Goal: Task Accomplishment & Management: Use online tool/utility

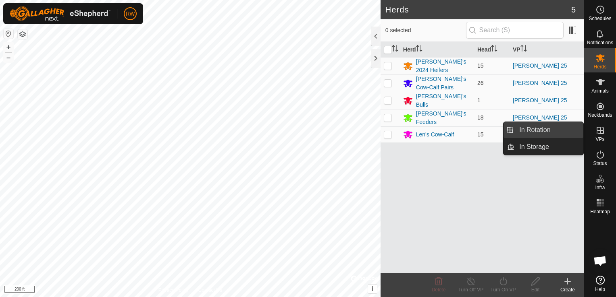
click at [557, 131] on link "In Rotation" at bounding box center [548, 130] width 69 height 16
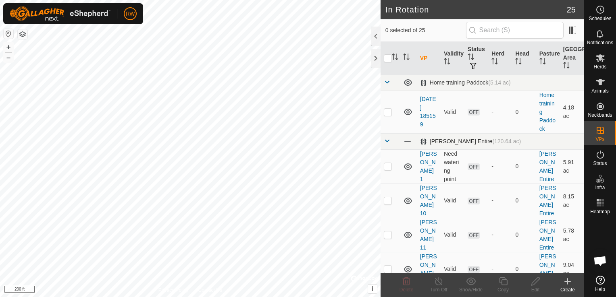
checkbox input "true"
click at [505, 283] on icon at bounding box center [503, 282] width 10 height 10
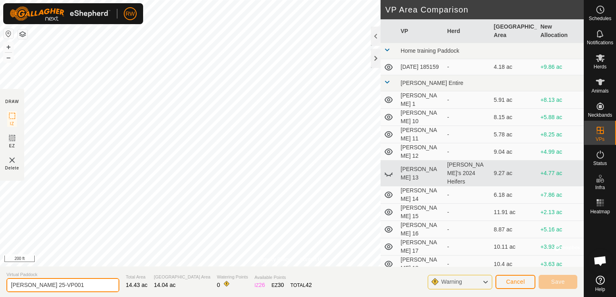
click at [58, 285] on input "[PERSON_NAME] 25-VP001" at bounding box center [62, 286] width 113 height 14
type input "[PERSON_NAME] 26"
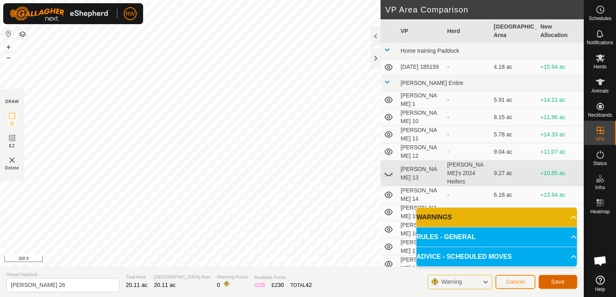
click at [566, 282] on button "Save" at bounding box center [557, 282] width 39 height 14
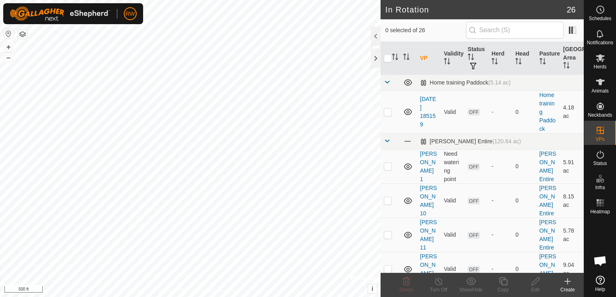
checkbox input "true"
click at [503, 285] on icon at bounding box center [503, 282] width 10 height 10
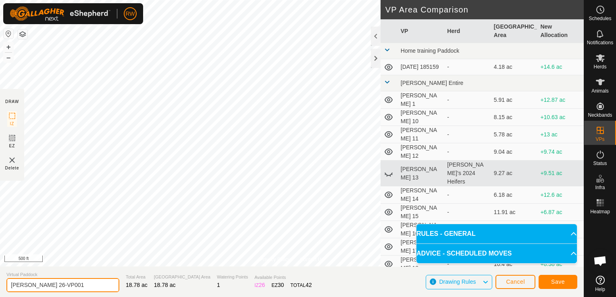
drag, startPoint x: 62, startPoint y: 288, endPoint x: 52, endPoint y: 286, distance: 11.1
click at [52, 286] on input "[PERSON_NAME] 26-VP001" at bounding box center [62, 286] width 113 height 14
type input "[PERSON_NAME] 27"
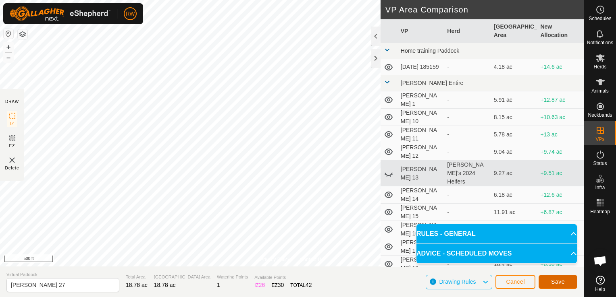
click at [558, 280] on span "Save" at bounding box center [558, 282] width 14 height 6
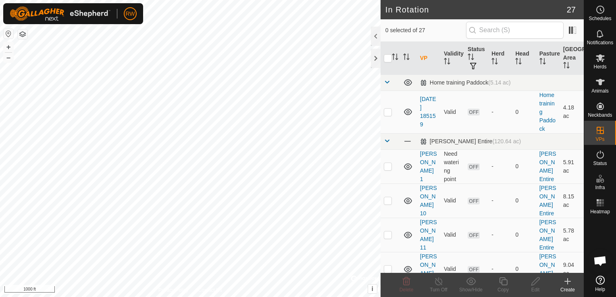
checkbox input "true"
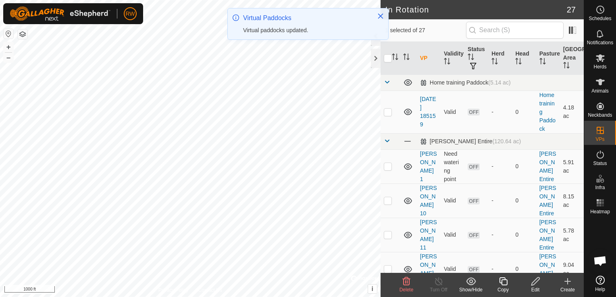
click at [503, 283] on icon at bounding box center [503, 282] width 10 height 10
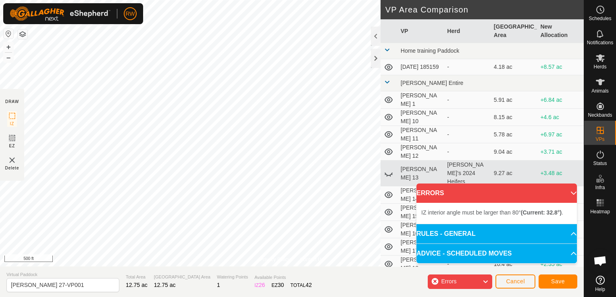
click at [110, 23] on div "RW Schedules Notifications Herds Animals Neckbands VPs Status Infra Heatmap Hel…" at bounding box center [308, 148] width 616 height 297
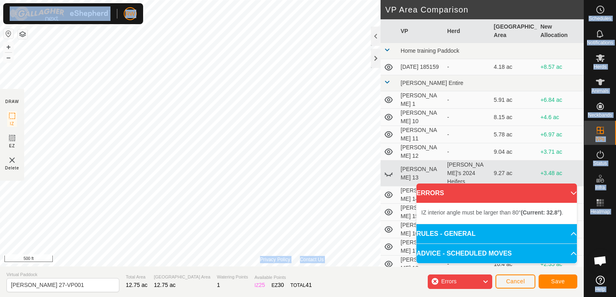
click at [110, 26] on div "RW Schedules Notifications Herds Animals Neckbands VPs Status Infra Heatmap Hel…" at bounding box center [308, 148] width 616 height 297
click at [506, 281] on span "Cancel" at bounding box center [515, 282] width 19 height 6
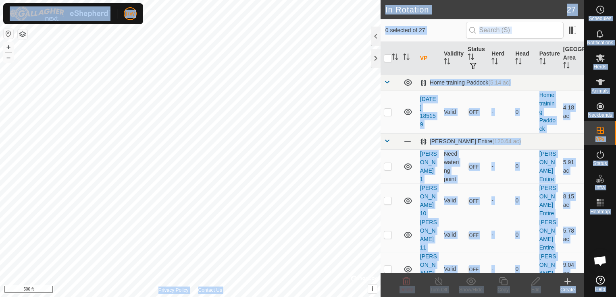
checkbox input "true"
click at [501, 283] on icon at bounding box center [503, 282] width 8 height 8
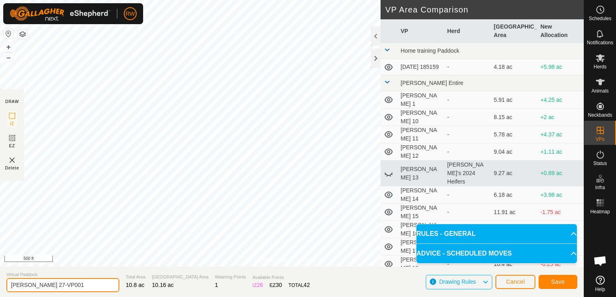
drag, startPoint x: 67, startPoint y: 286, endPoint x: 37, endPoint y: 286, distance: 29.8
click at [37, 286] on input "[PERSON_NAME] 27-VP001" at bounding box center [62, 286] width 113 height 14
type input "[PERSON_NAME] 28"
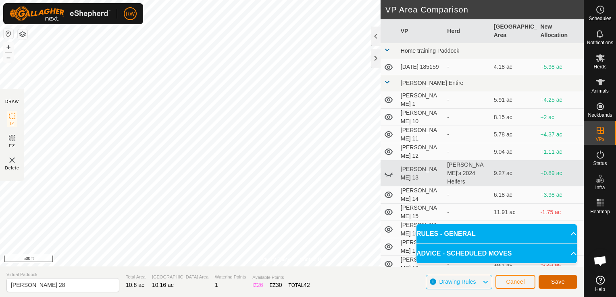
click at [553, 279] on span "Save" at bounding box center [558, 282] width 14 height 6
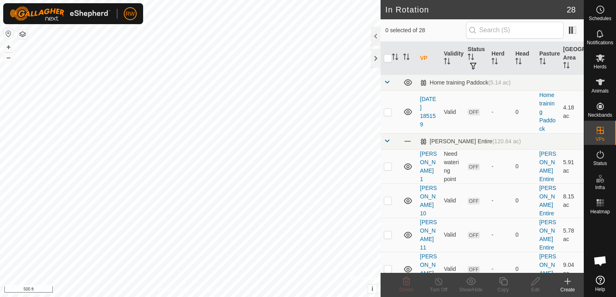
checkbox input "true"
click at [505, 281] on icon at bounding box center [503, 282] width 10 height 10
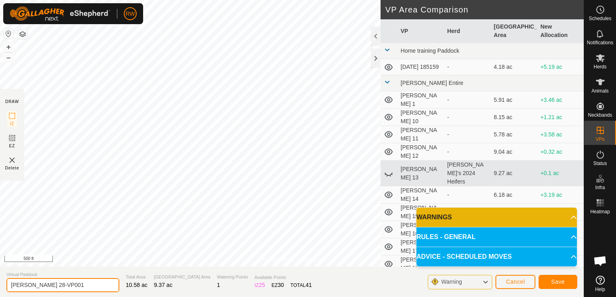
drag, startPoint x: 59, startPoint y: 285, endPoint x: 36, endPoint y: 287, distance: 23.0
click at [36, 287] on input "[PERSON_NAME] 28-VP001" at bounding box center [62, 286] width 113 height 14
type input "[PERSON_NAME] 29"
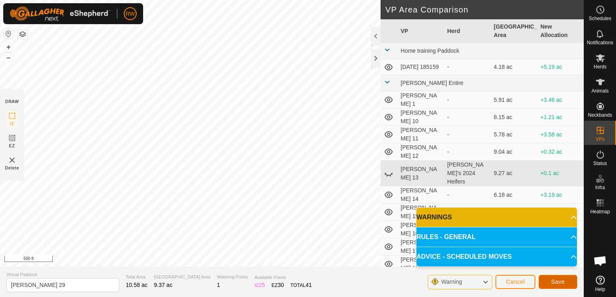
click at [553, 283] on span "Save" at bounding box center [558, 282] width 14 height 6
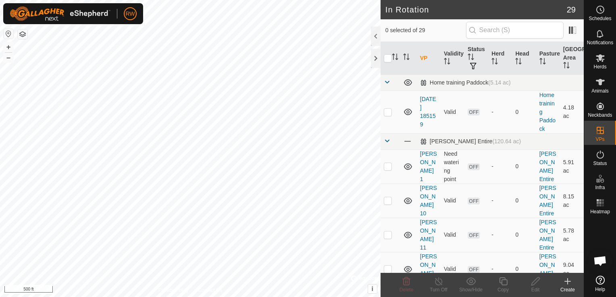
checkbox input "true"
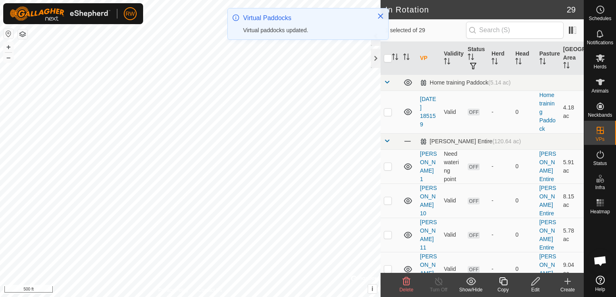
click at [499, 282] on icon at bounding box center [503, 282] width 10 height 10
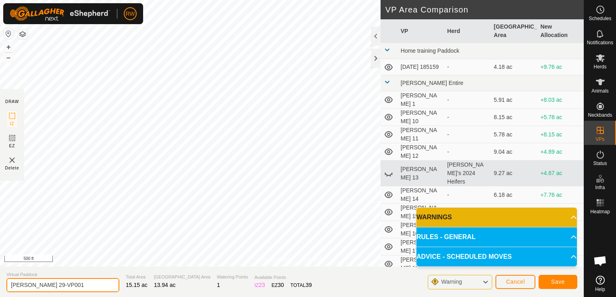
drag, startPoint x: 58, startPoint y: 289, endPoint x: 36, endPoint y: 288, distance: 21.4
click at [36, 288] on input "[PERSON_NAME] 29-VP001" at bounding box center [62, 286] width 113 height 14
type input "[PERSON_NAME] 30"
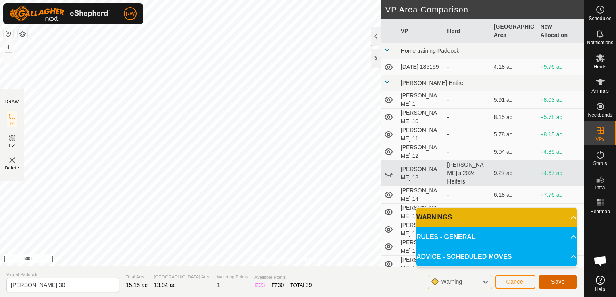
click at [561, 283] on span "Save" at bounding box center [558, 282] width 14 height 6
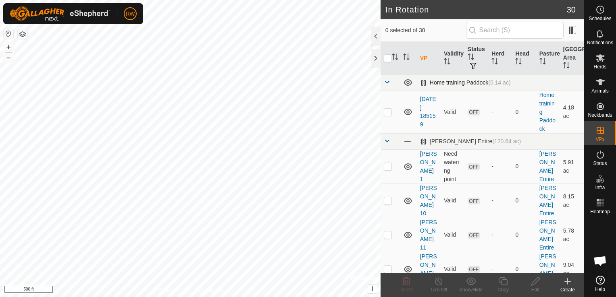
click at [388, 80] on span at bounding box center [387, 82] width 6 height 6
click at [387, 82] on span at bounding box center [387, 82] width 6 height 6
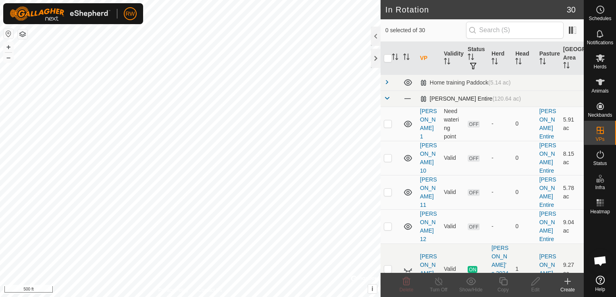
click at [385, 98] on span at bounding box center [387, 98] width 6 height 6
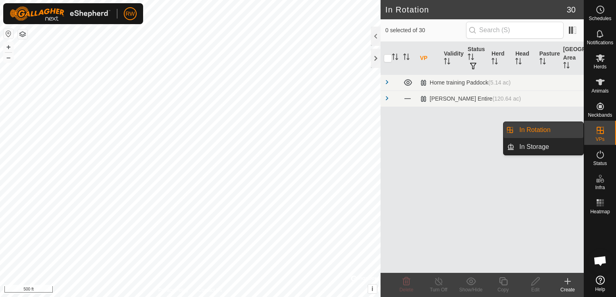
click at [535, 133] on link "In Rotation" at bounding box center [548, 130] width 69 height 16
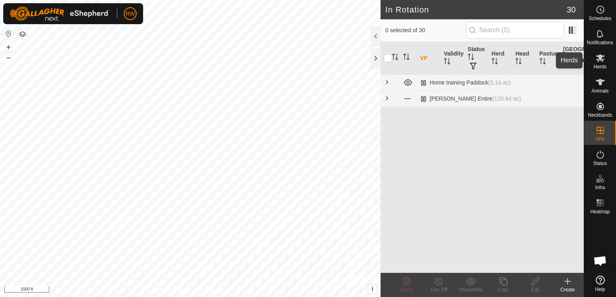
click at [604, 59] on icon at bounding box center [600, 58] width 9 height 8
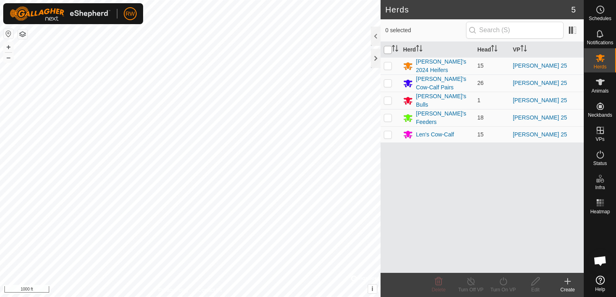
click at [389, 52] on input "checkbox" at bounding box center [388, 50] width 8 height 8
checkbox input "true"
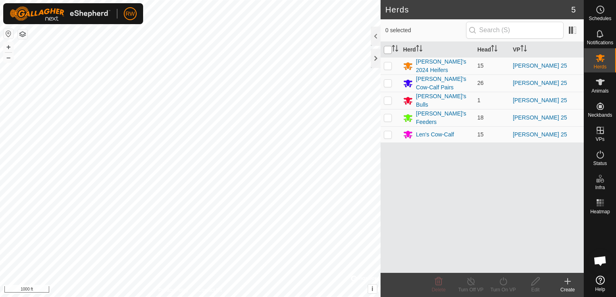
checkbox input "true"
click at [505, 284] on icon at bounding box center [503, 282] width 10 height 10
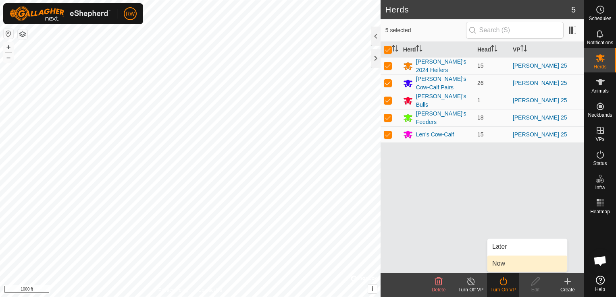
click at [503, 262] on link "Now" at bounding box center [527, 264] width 80 height 16
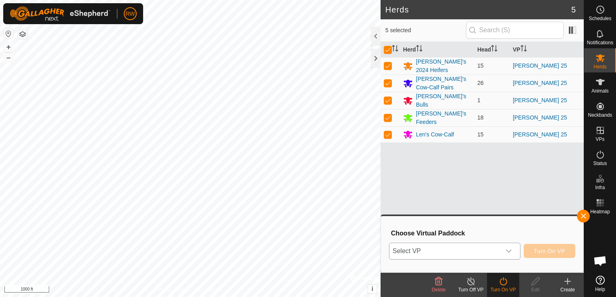
click at [512, 251] on icon "dropdown trigger" at bounding box center [508, 251] width 6 height 6
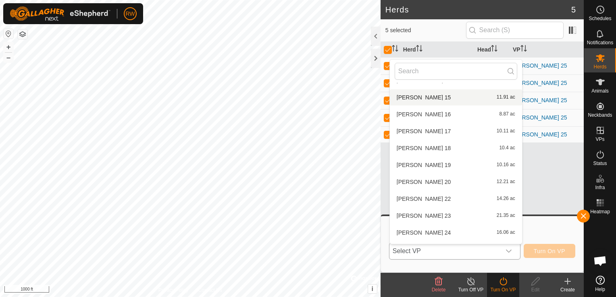
scroll to position [192, 0]
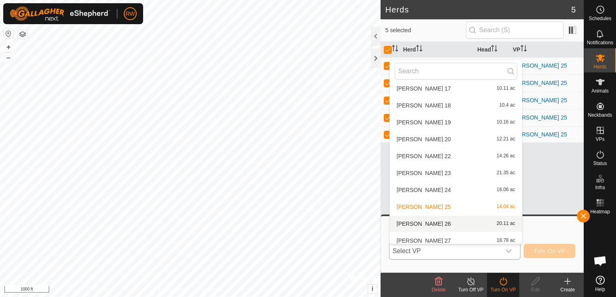
click at [414, 222] on li "[PERSON_NAME] 26 20.11 ac" at bounding box center [456, 224] width 132 height 16
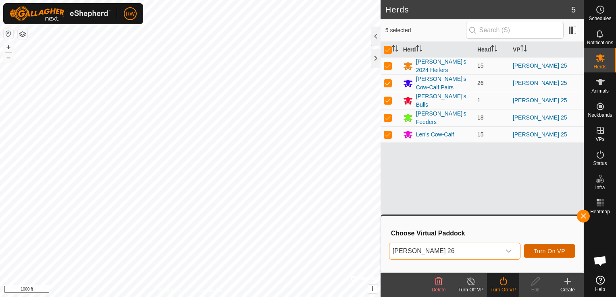
click at [543, 249] on span "Turn On VP" at bounding box center [549, 251] width 31 height 6
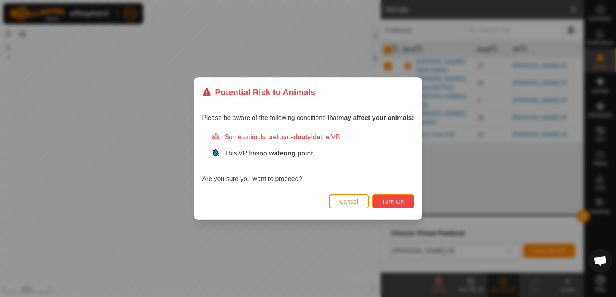
click at [394, 202] on span "Turn On" at bounding box center [393, 202] width 22 height 6
